Goal: Information Seeking & Learning: Learn about a topic

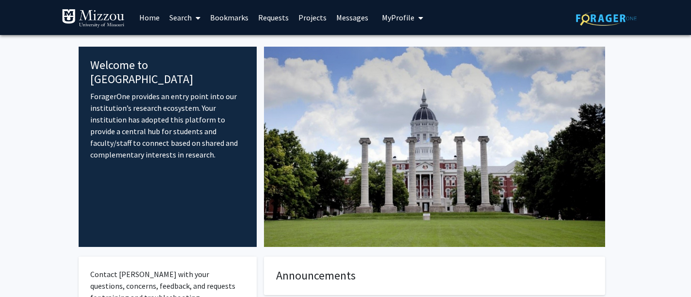
click at [188, 19] on link "Search" at bounding box center [185, 17] width 41 height 34
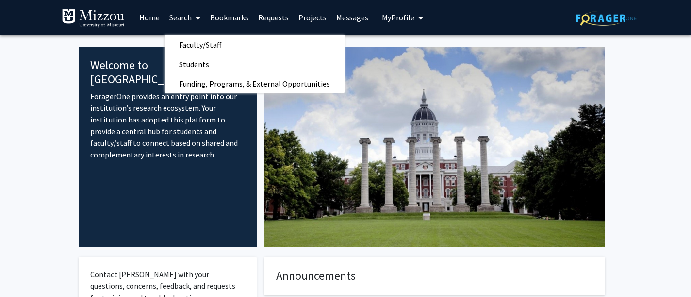
click at [404, 25] on button "My Profile" at bounding box center [402, 17] width 47 height 35
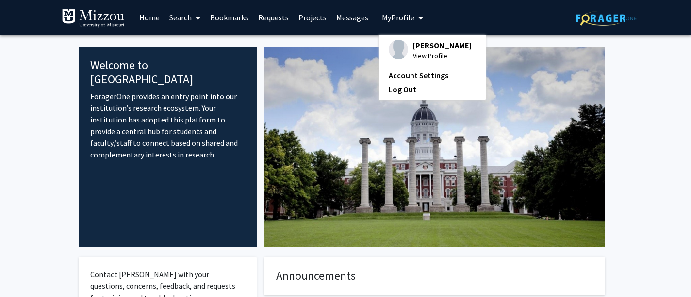
click at [309, 43] on div "Welcome to ForagerOne ForagerOne provides an entry point into our institution’s…" at bounding box center [346, 256] width 534 height 443
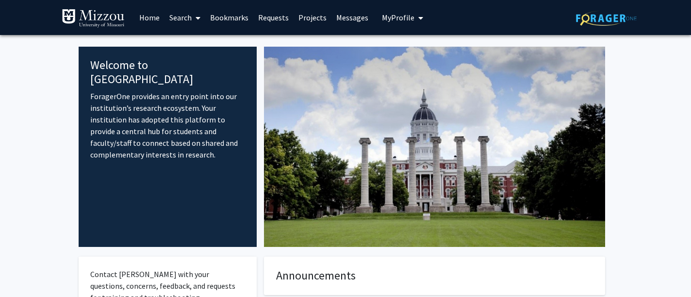
click at [278, 23] on link "Requests" at bounding box center [273, 17] width 40 height 34
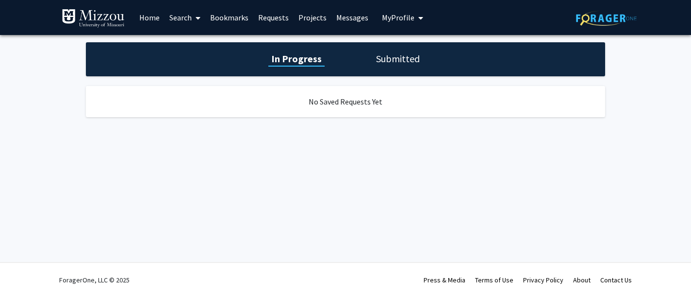
click at [241, 20] on link "Bookmarks" at bounding box center [229, 17] width 48 height 34
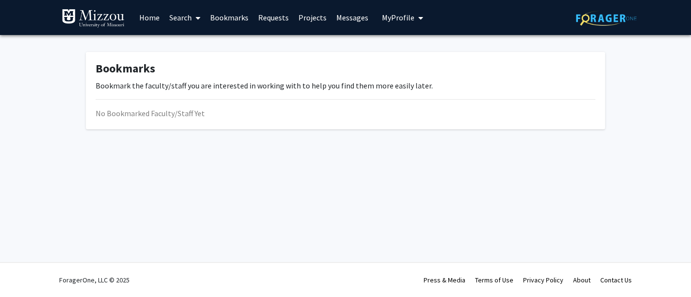
click at [189, 21] on link "Search" at bounding box center [185, 17] width 41 height 34
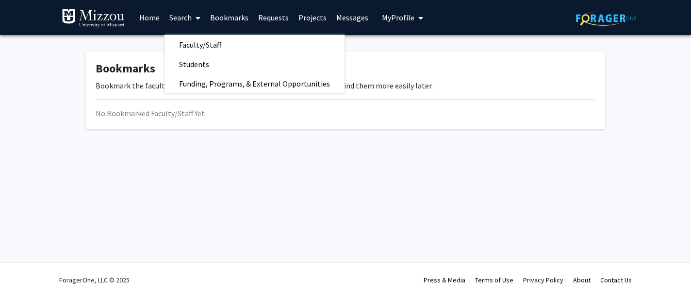
click at [143, 22] on link "Home" at bounding box center [149, 17] width 30 height 34
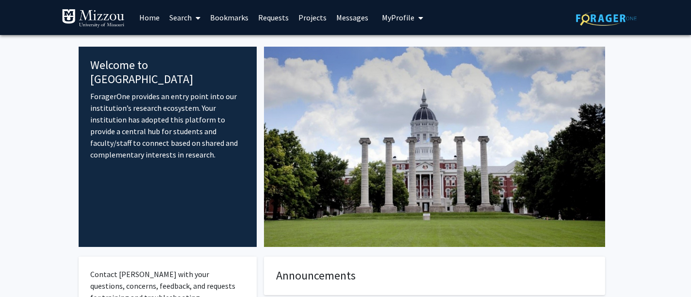
drag, startPoint x: 173, startPoint y: 0, endPoint x: 248, endPoint y: -5, distance: 75.4
click at [248, 0] on html "Skip navigation Home Search Bookmarks Requests Projects Messages My Profile [PE…" at bounding box center [345, 148] width 691 height 297
click at [194, 19] on span at bounding box center [196, 18] width 9 height 34
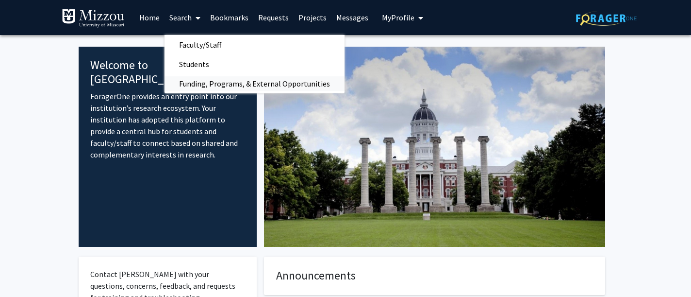
click at [255, 87] on span "Funding, Programs, & External Opportunities" at bounding box center [255, 83] width 180 height 19
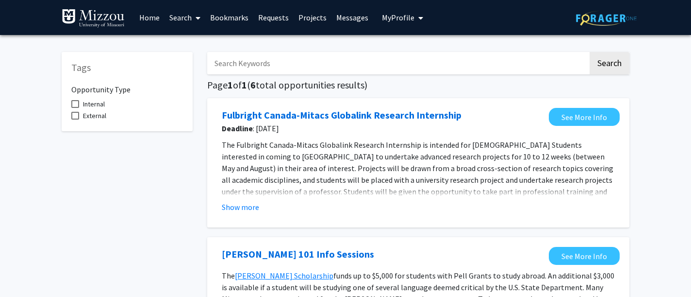
click at [191, 17] on link "Search" at bounding box center [185, 17] width 41 height 34
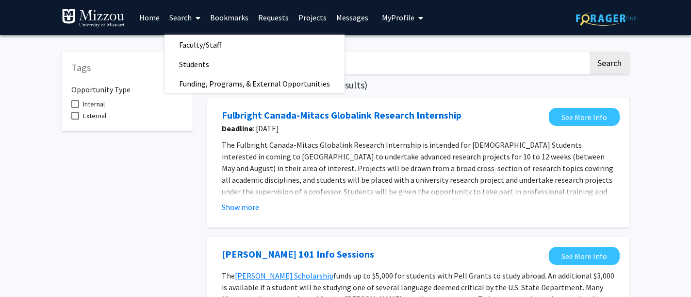
click at [405, 63] on input "Search Keywords" at bounding box center [397, 63] width 381 height 22
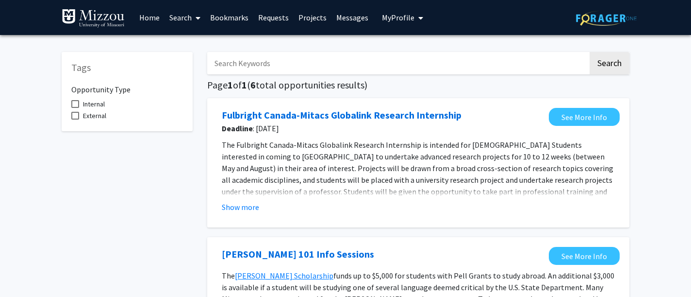
click at [259, 69] on input "Search Keywords" at bounding box center [397, 63] width 381 height 22
type input "pstchology"
click at [609, 65] on button "Search" at bounding box center [610, 63] width 40 height 22
